Goal: Task Accomplishment & Management: Complete application form

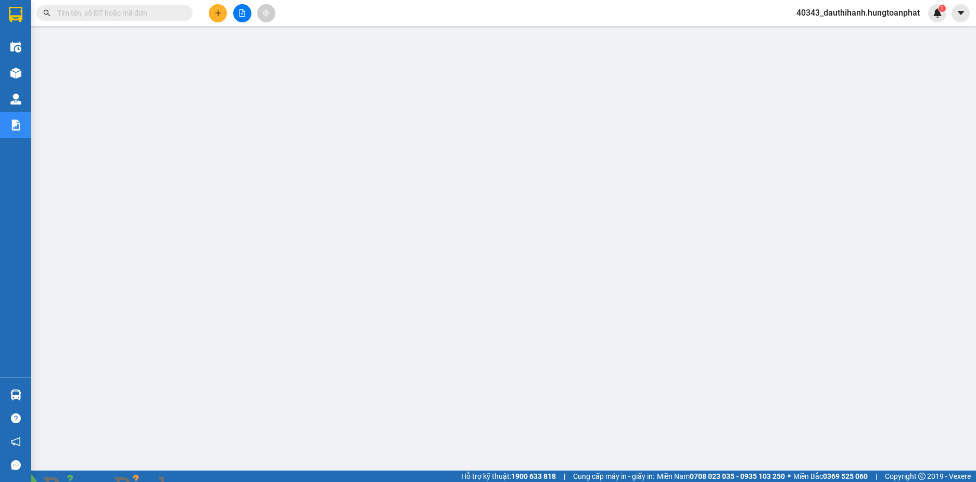
click at [101, 12] on input "text" at bounding box center [118, 12] width 123 height 11
paste input "HN1907250602"
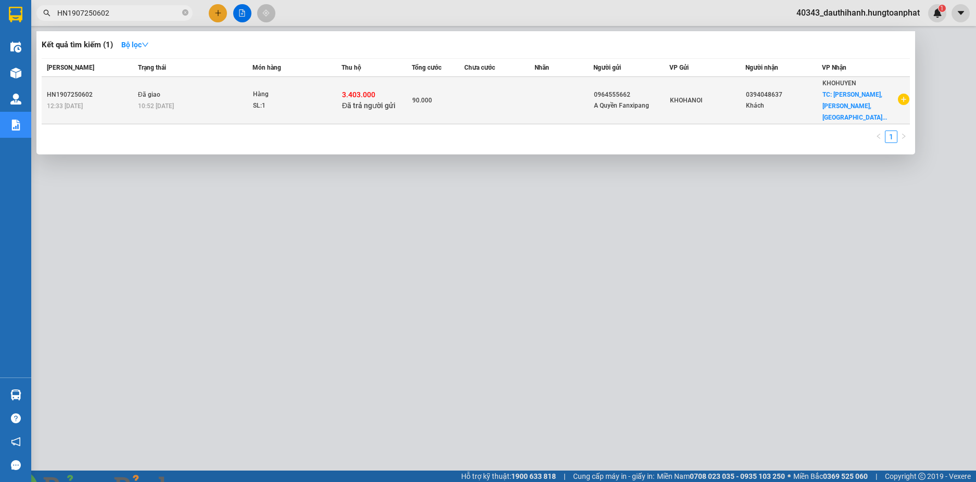
type input "HN1907250602"
click at [231, 93] on td "Đã giao 10:52 [DATE]" at bounding box center [193, 100] width 117 height 47
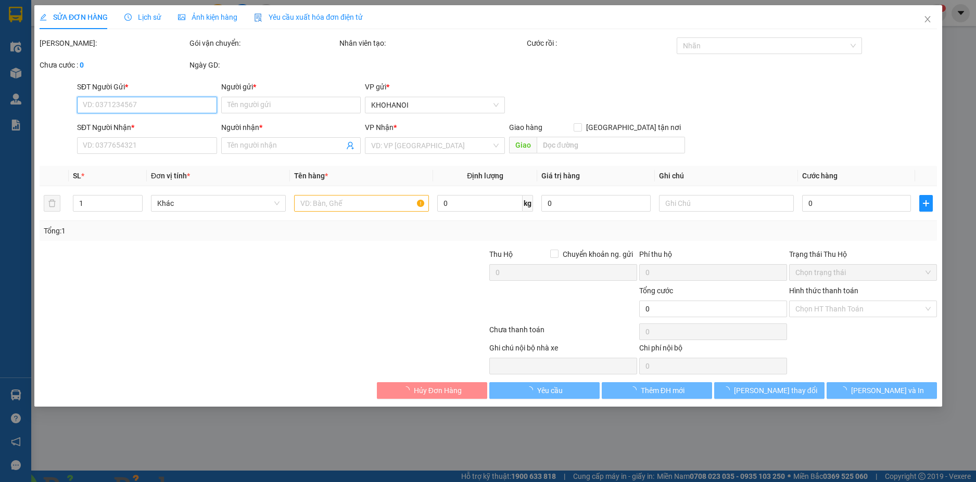
type input "0964555662"
type input "A Quyền Fanxipang"
type input "0394048637"
type input "Khách"
checkbox input "true"
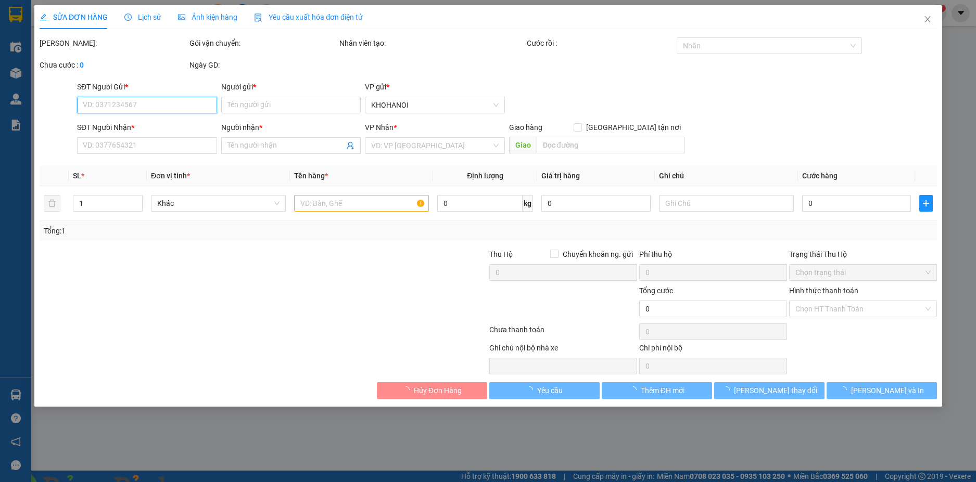
type input "[PERSON_NAME], Đô Lương, [GEOGRAPHIC_DATA]"
checkbox input "true"
type input "3.403.000"
type input "90.000"
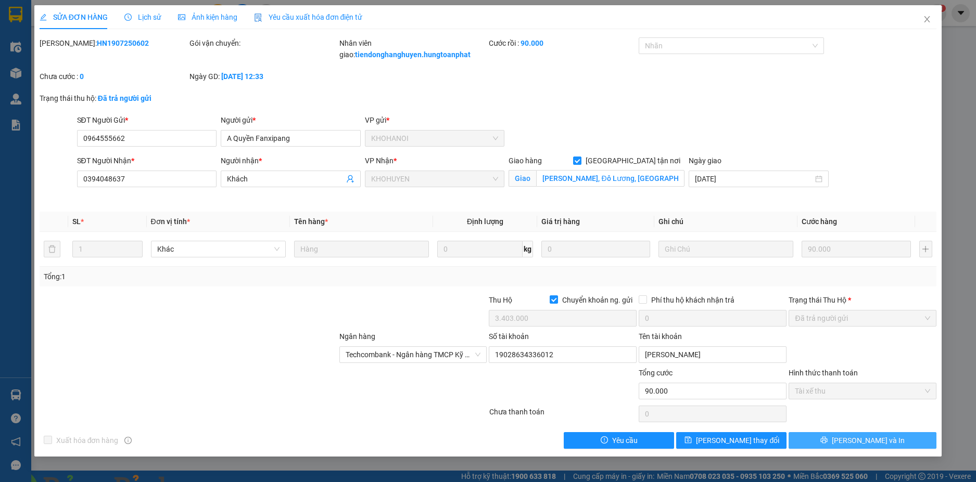
click at [886, 442] on button "[PERSON_NAME] và In" at bounding box center [862, 440] width 148 height 17
